Goal: Task Accomplishment & Management: Manage account settings

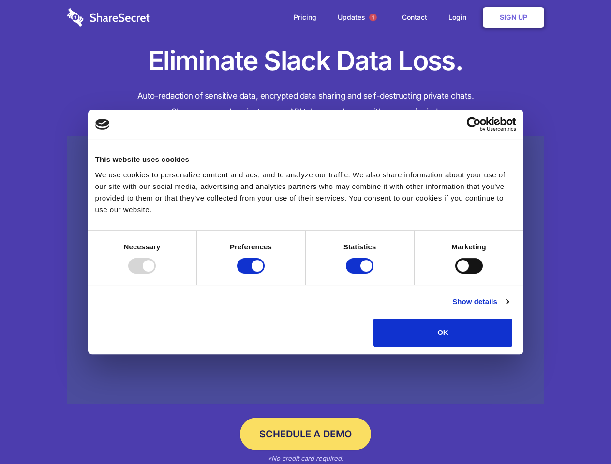
click at [156, 274] on div at bounding box center [142, 265] width 28 height 15
click at [264, 274] on input "Preferences" at bounding box center [251, 265] width 28 height 15
checkbox input "false"
click at [361, 274] on input "Statistics" at bounding box center [360, 265] width 28 height 15
checkbox input "false"
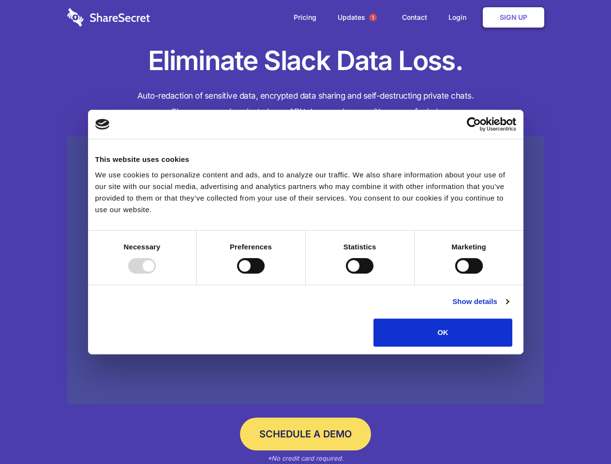
click at [455, 274] on input "Marketing" at bounding box center [469, 265] width 28 height 15
checkbox input "true"
